Goal: Task Accomplishment & Management: Manage account settings

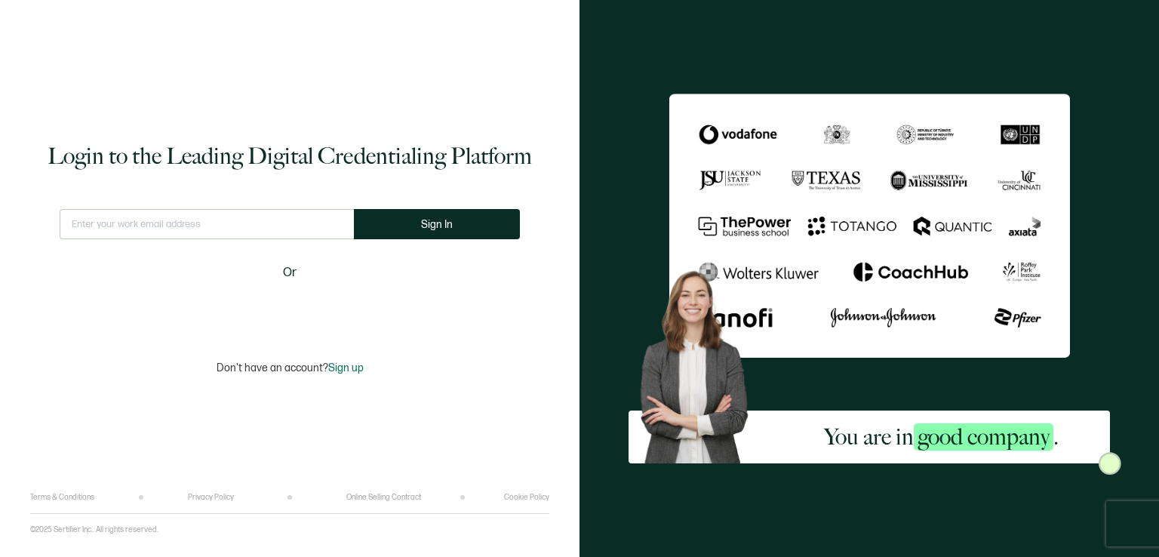
click at [243, 217] on input "text" at bounding box center [207, 224] width 294 height 30
type input "[EMAIL_ADDRESS][DOMAIN_NAME]"
click at [402, 221] on button "Sign In" at bounding box center [443, 224] width 166 height 30
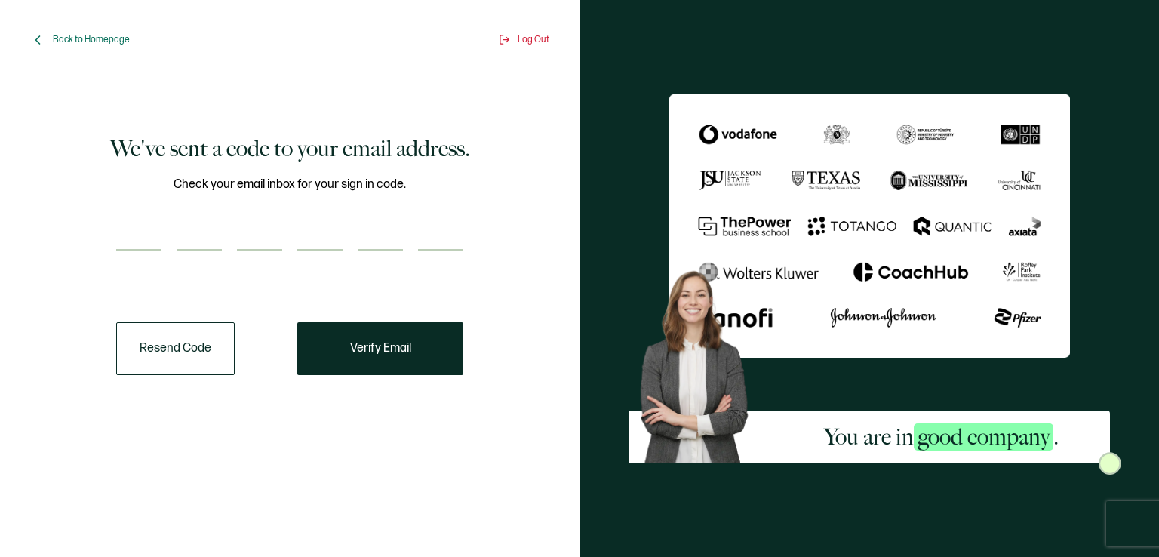
paste input "9"
type input "9"
type input "6"
type input "1"
type input "3"
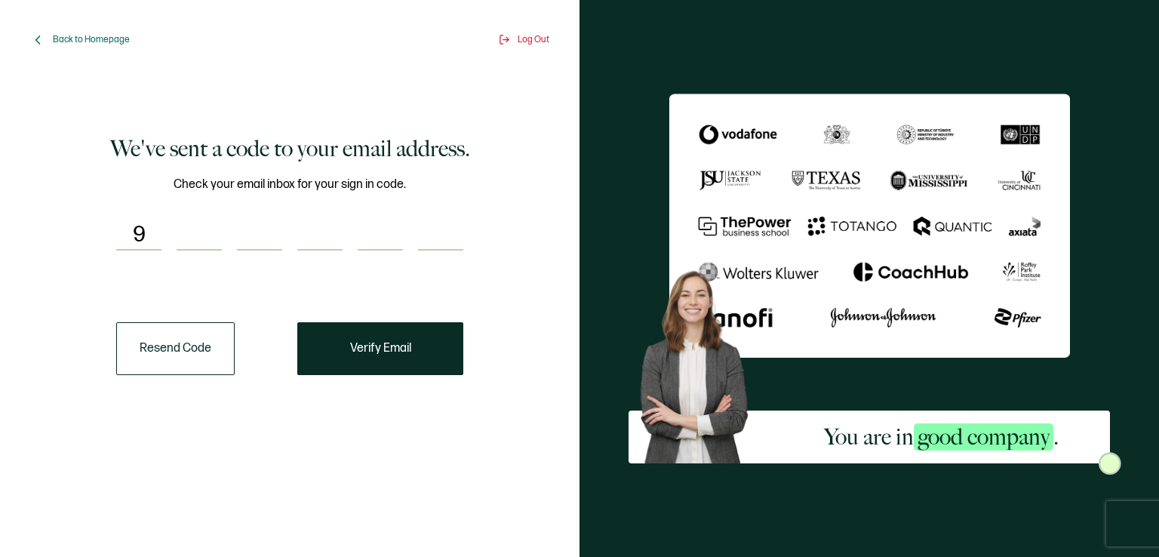
type input "3"
type input "2"
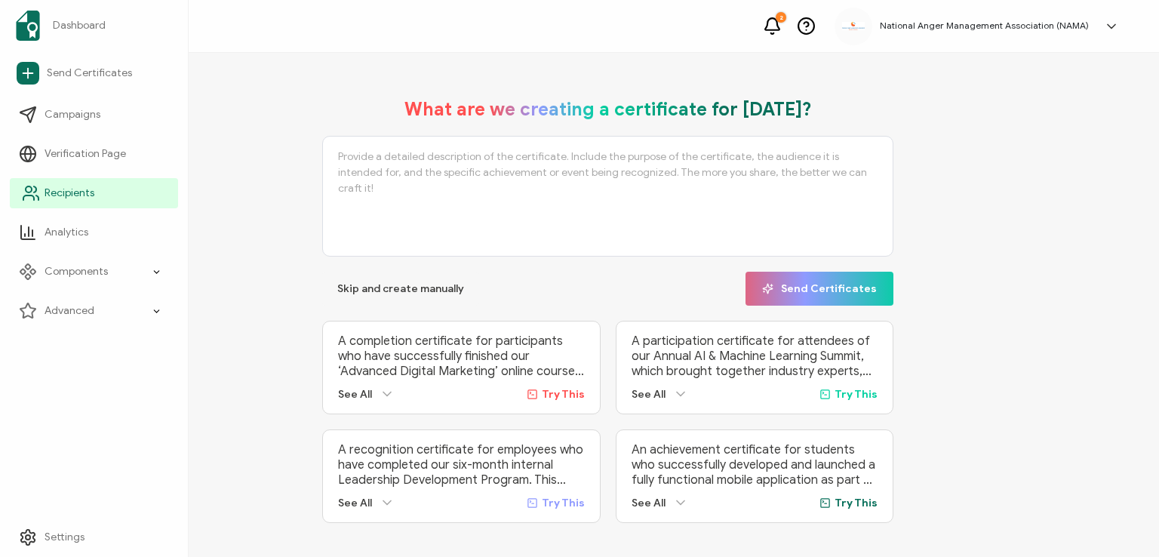
click at [66, 188] on span "Recipients" at bounding box center [70, 193] width 50 height 15
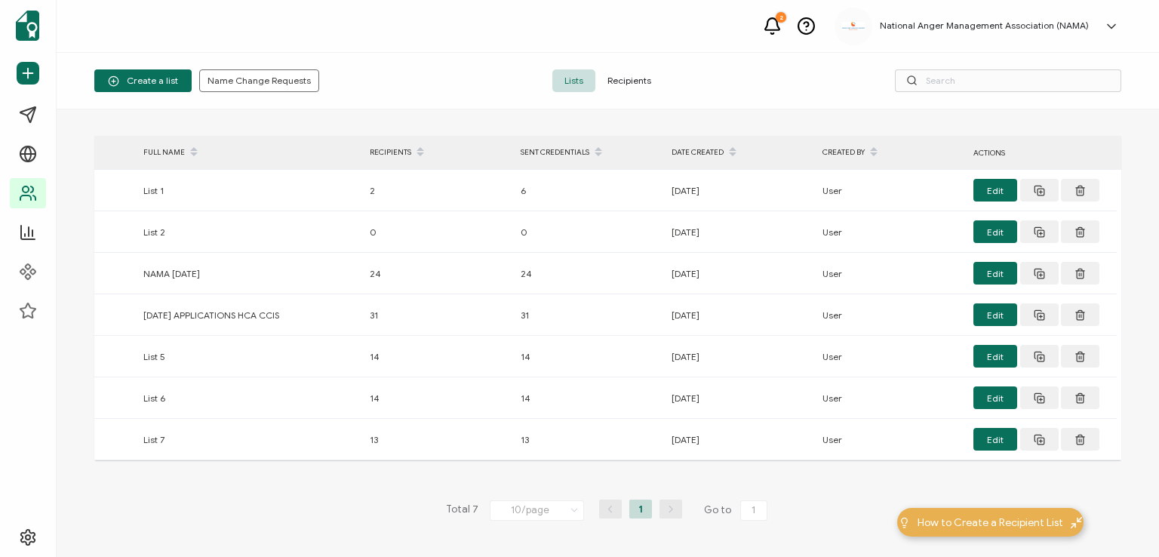
click at [634, 76] on span "Recipients" at bounding box center [629, 80] width 68 height 23
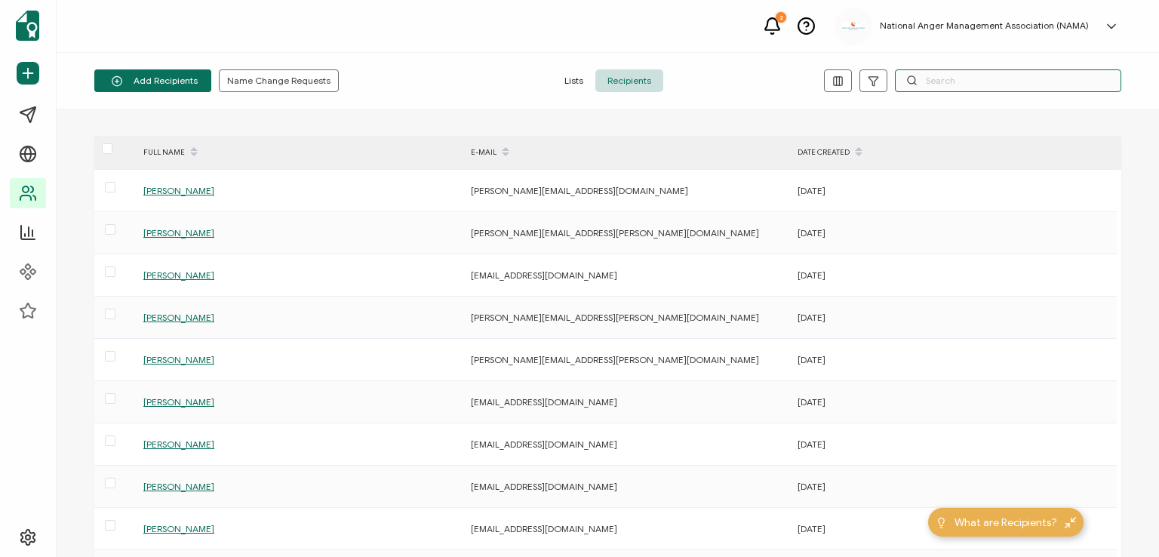
click at [933, 81] on input "text" at bounding box center [1008, 80] width 226 height 23
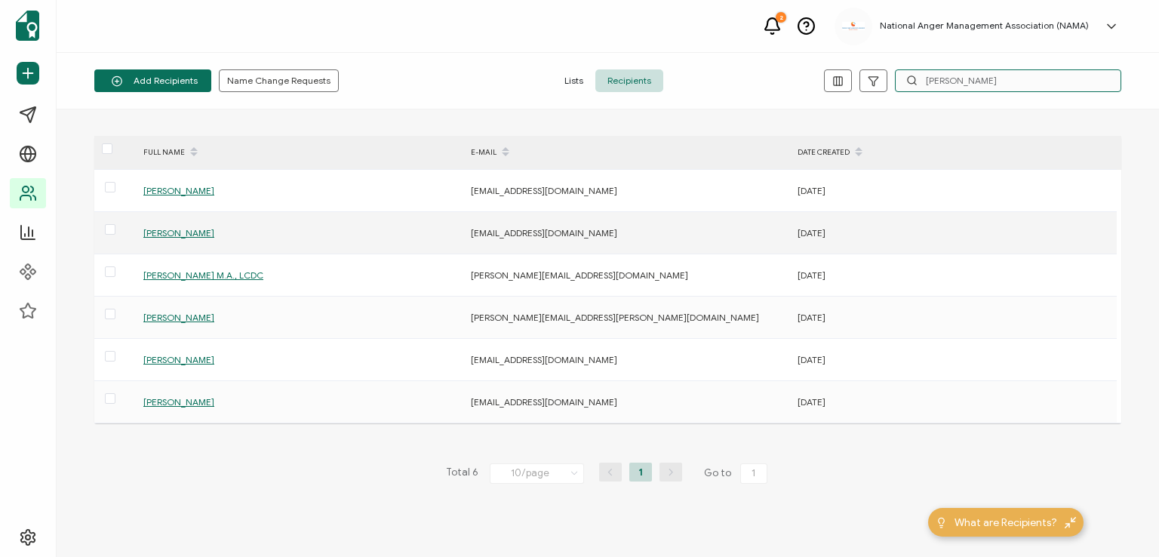
type input "[PERSON_NAME]"
click at [160, 229] on span "[PERSON_NAME]" at bounding box center [178, 232] width 71 height 11
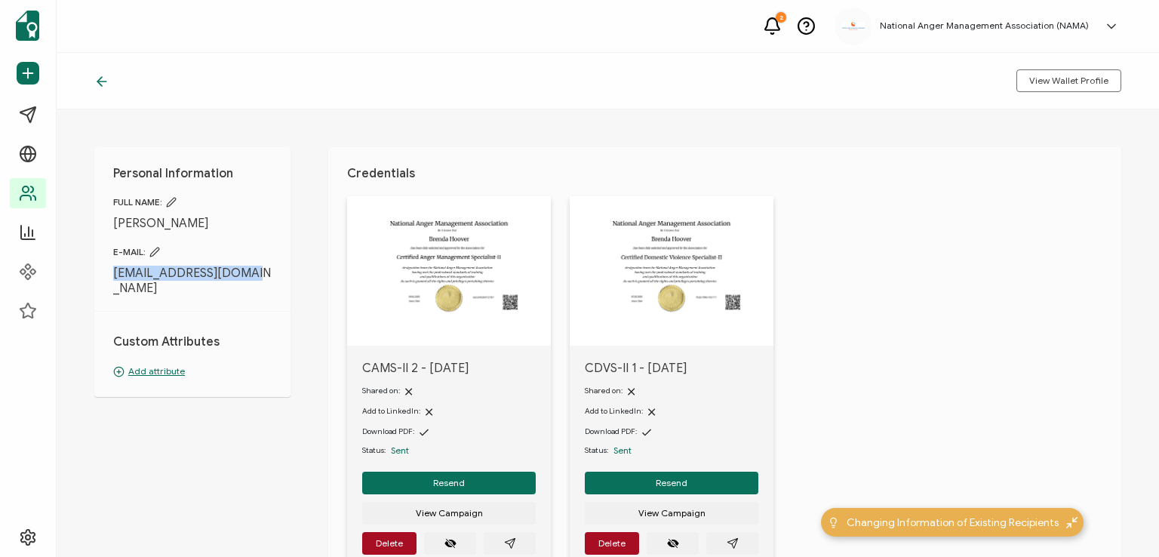
drag, startPoint x: 109, startPoint y: 275, endPoint x: 257, endPoint y: 267, distance: 148.8
click at [257, 267] on div "Personal Information FULL NAME: [PERSON_NAME] E-MAIL: [EMAIL_ADDRESS][DOMAIN_NA…" at bounding box center [192, 272] width 196 height 250
copy span "[EMAIL_ADDRESS][DOMAIN_NAME]"
click at [449, 483] on span "Resend" at bounding box center [449, 482] width 32 height 9
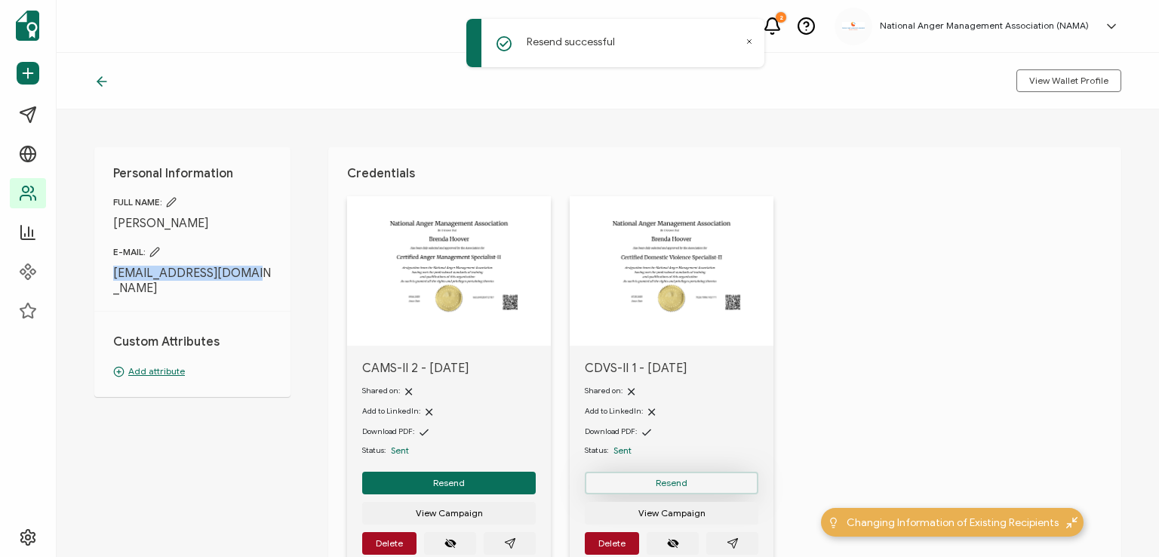
click at [619, 484] on button "Resend" at bounding box center [672, 483] width 174 height 23
